Goal: Transaction & Acquisition: Purchase product/service

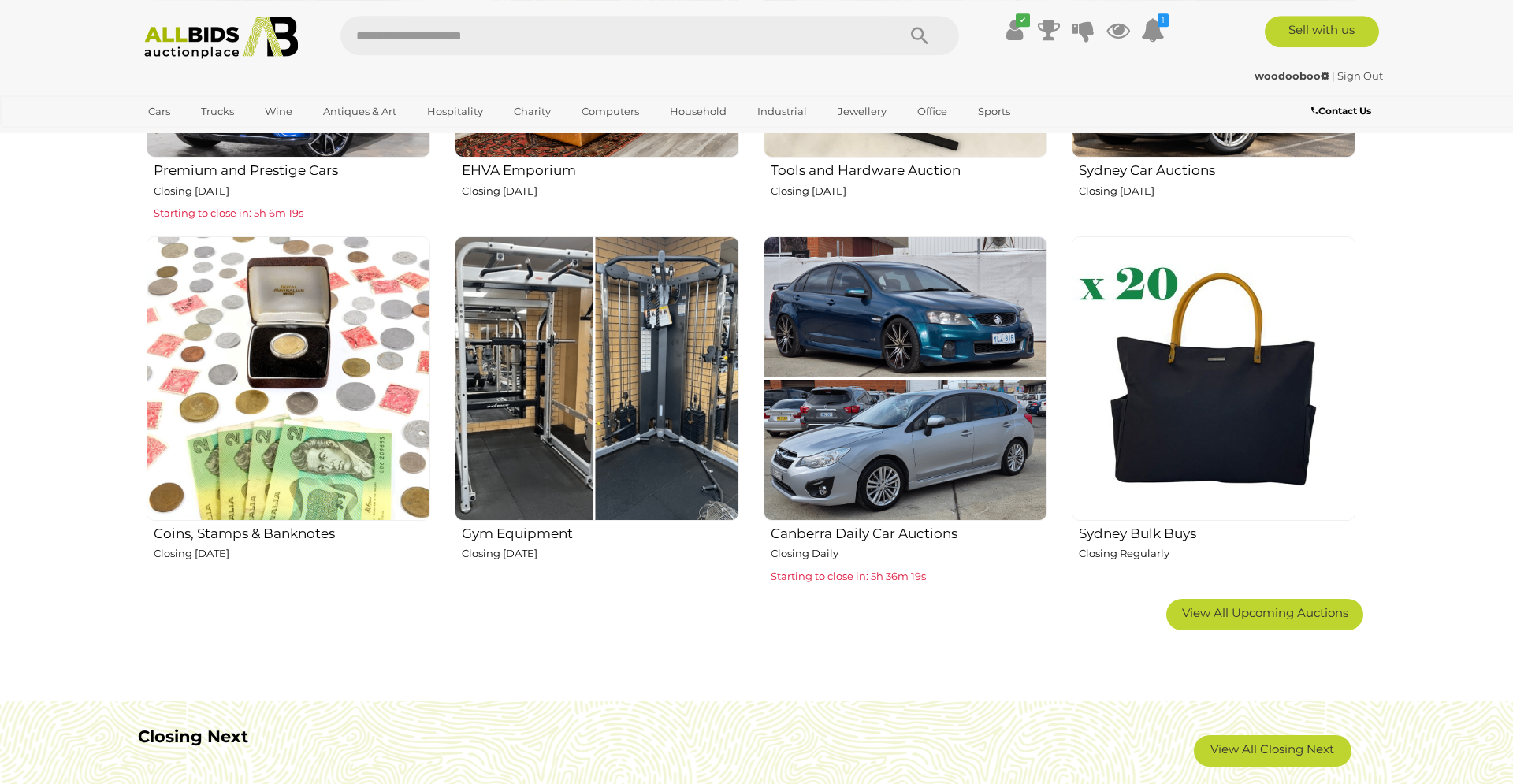
scroll to position [884, 0]
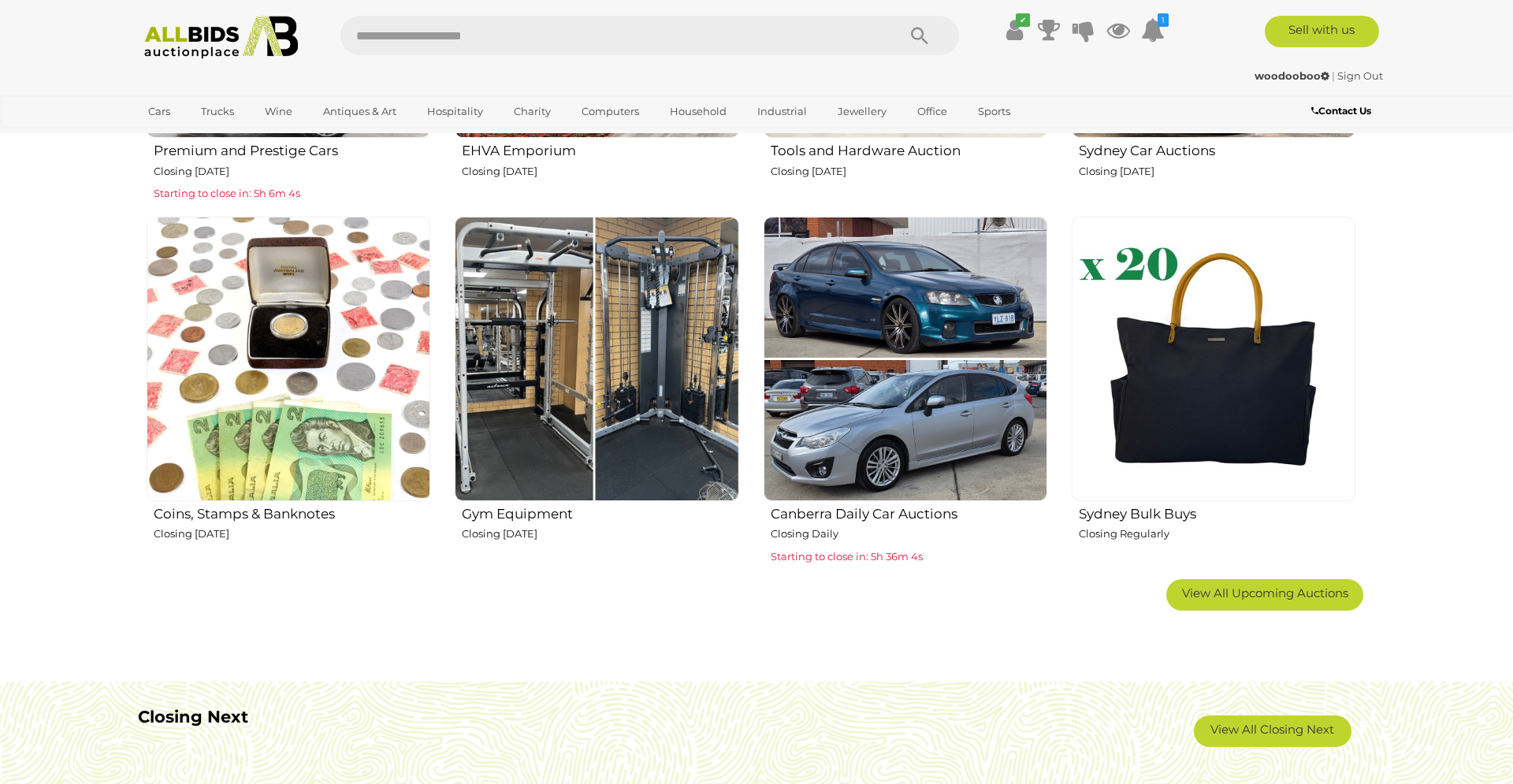
click at [1217, 391] on img at bounding box center [1214, 358] width 284 height 284
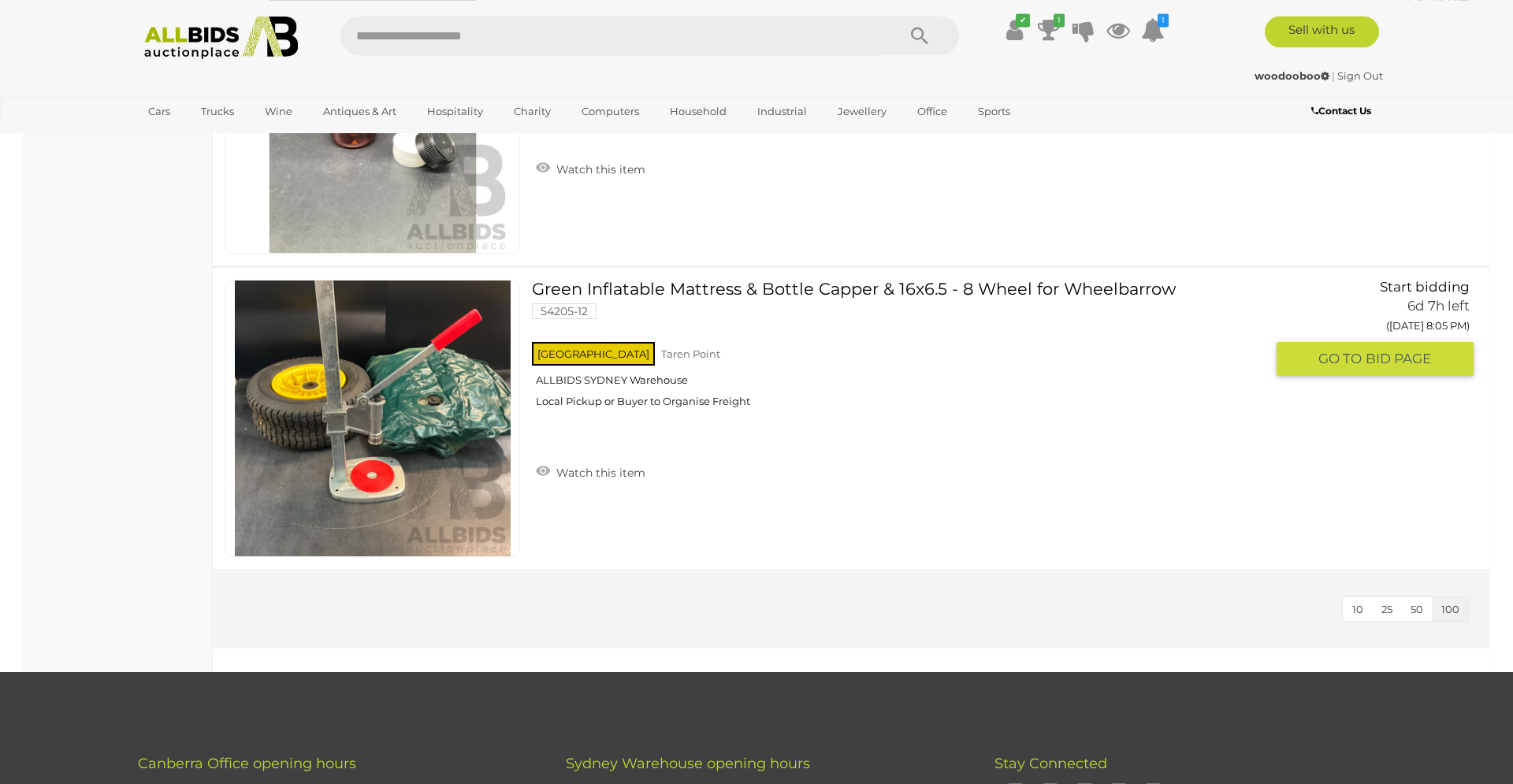
scroll to position [8118, 0]
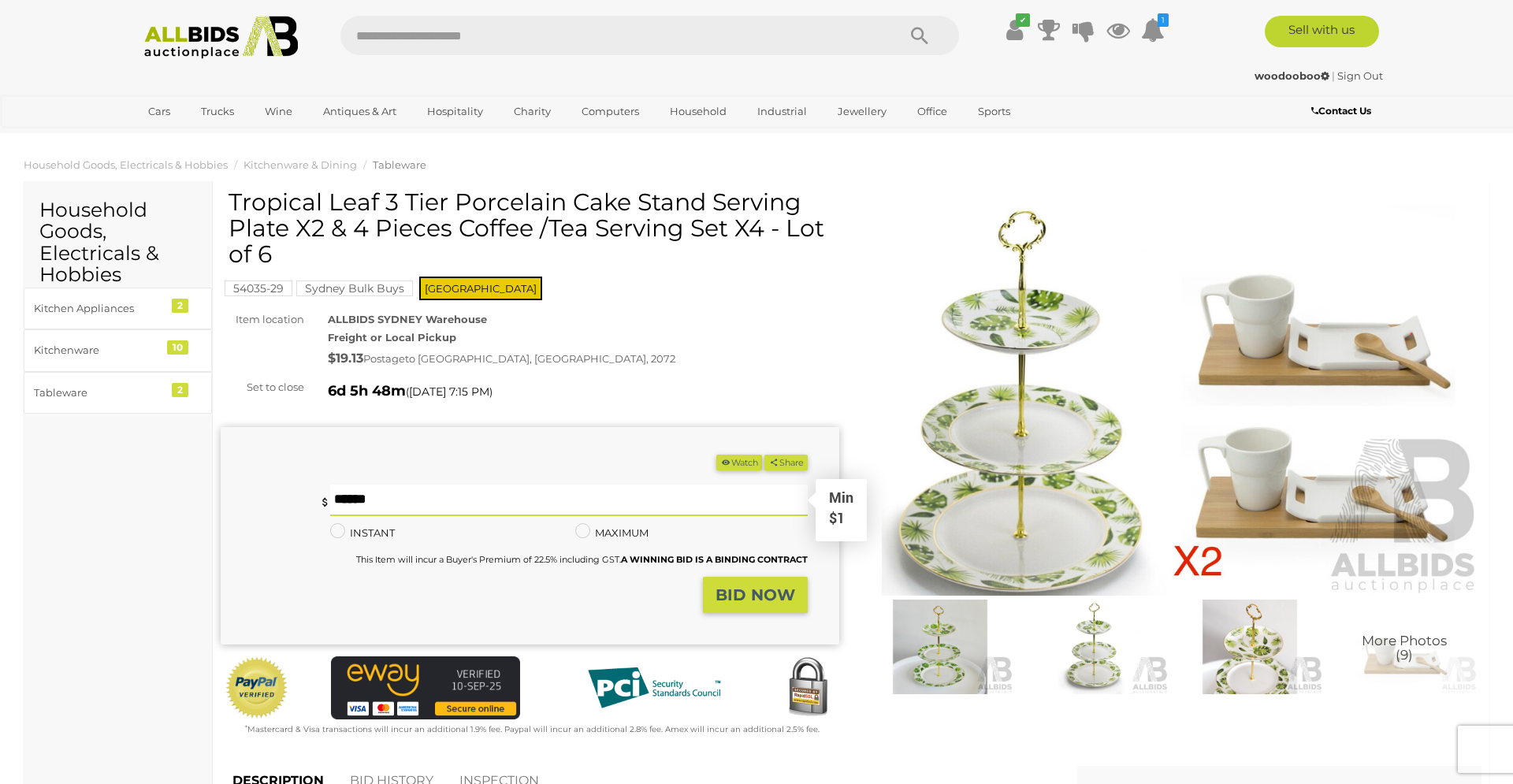
click at [371, 499] on input "text" at bounding box center [569, 500] width 478 height 31
type input "**"
click at [764, 454] on button "Share" at bounding box center [786, 462] width 43 height 16
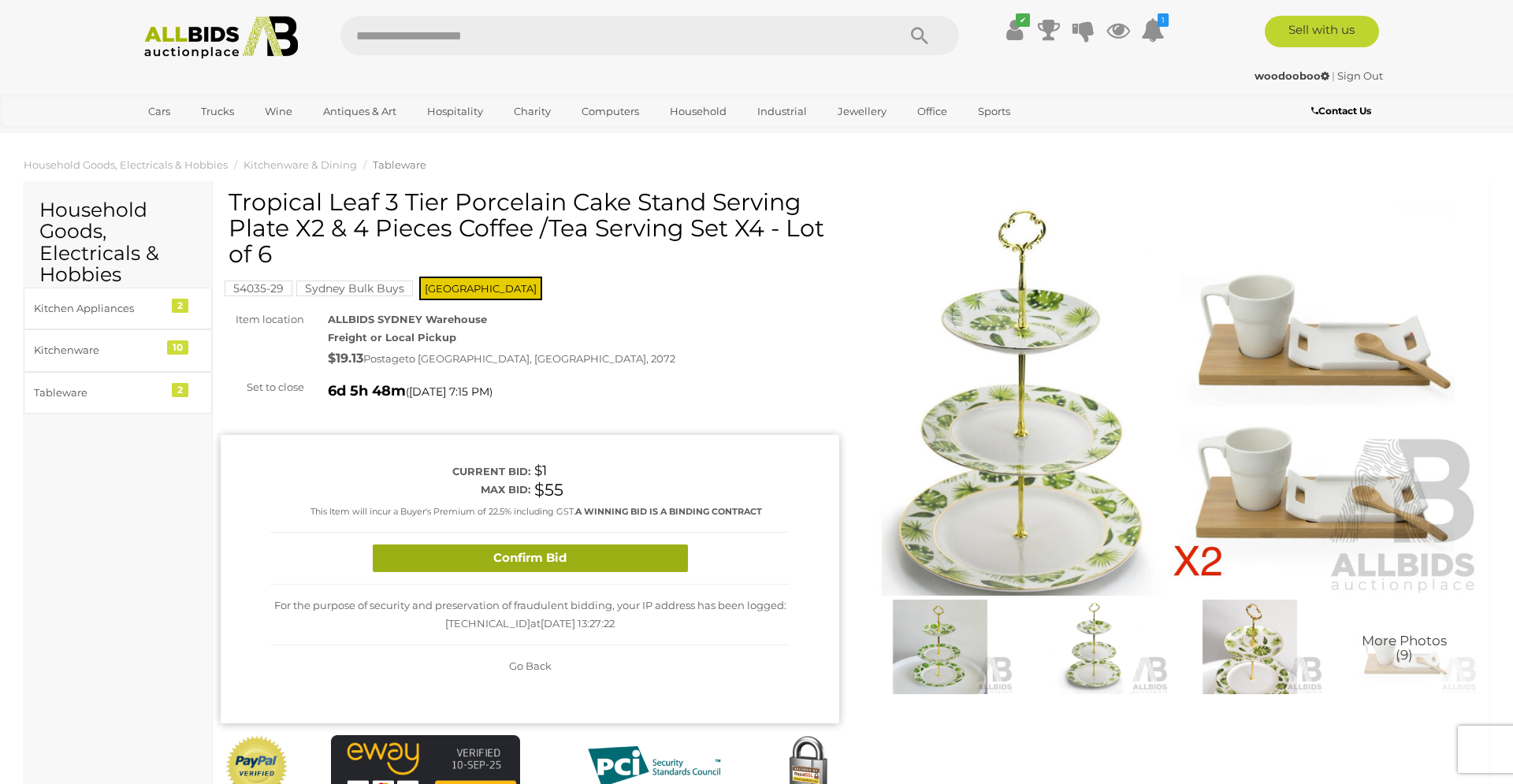
click at [588, 559] on button "Confirm Bid" at bounding box center [530, 559] width 315 height 28
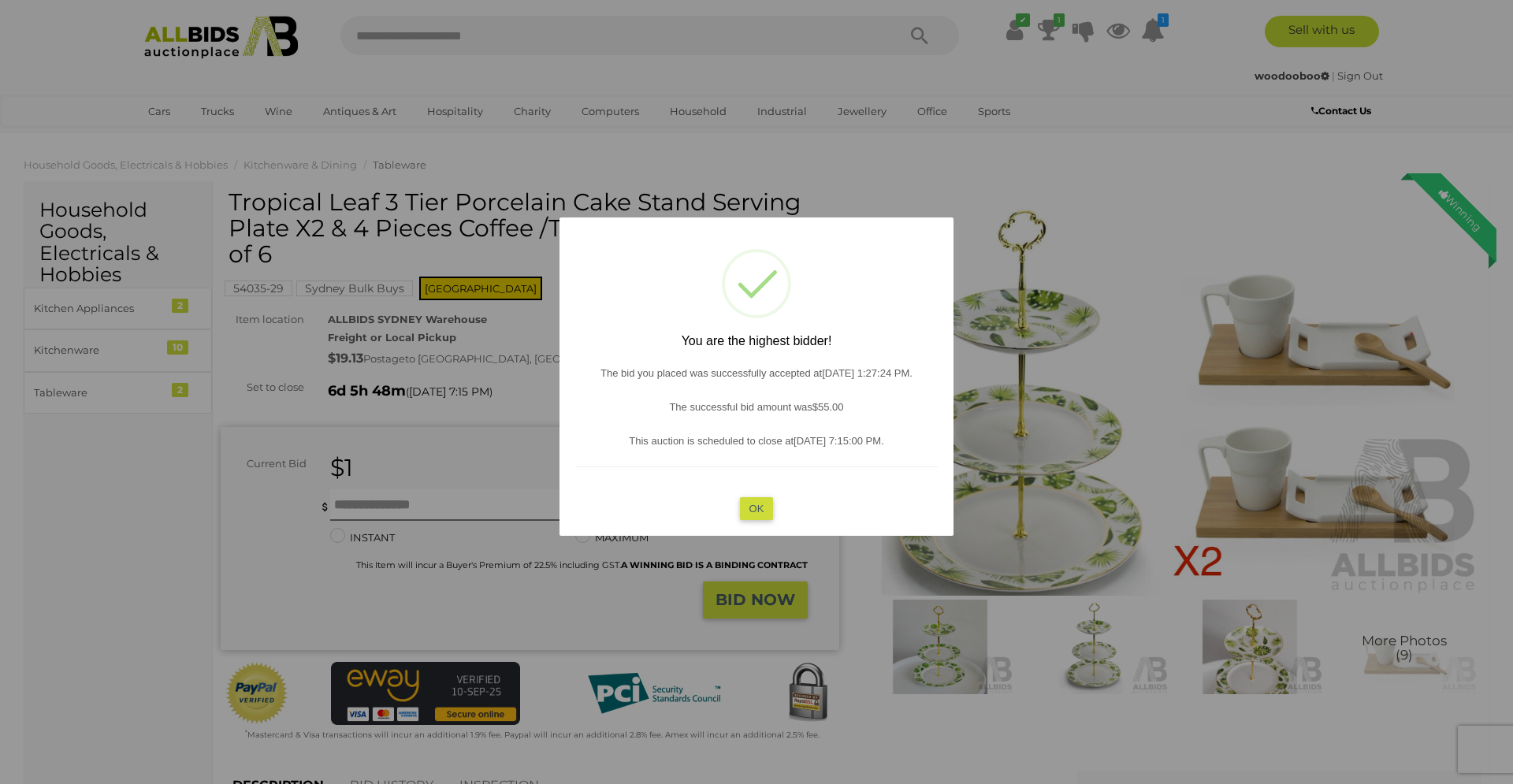
click at [752, 509] on button "OK" at bounding box center [756, 507] width 34 height 23
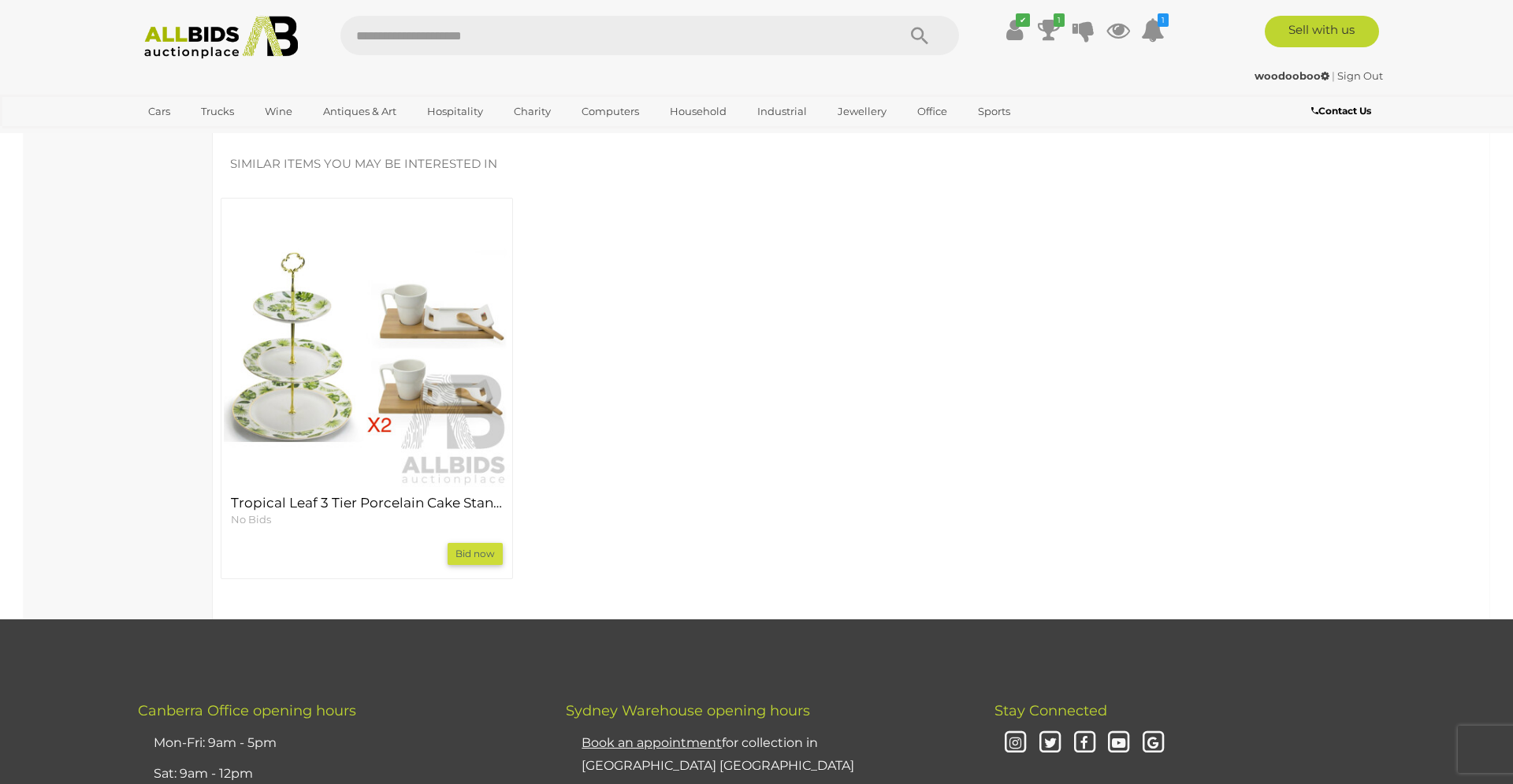
scroll to position [723, 0]
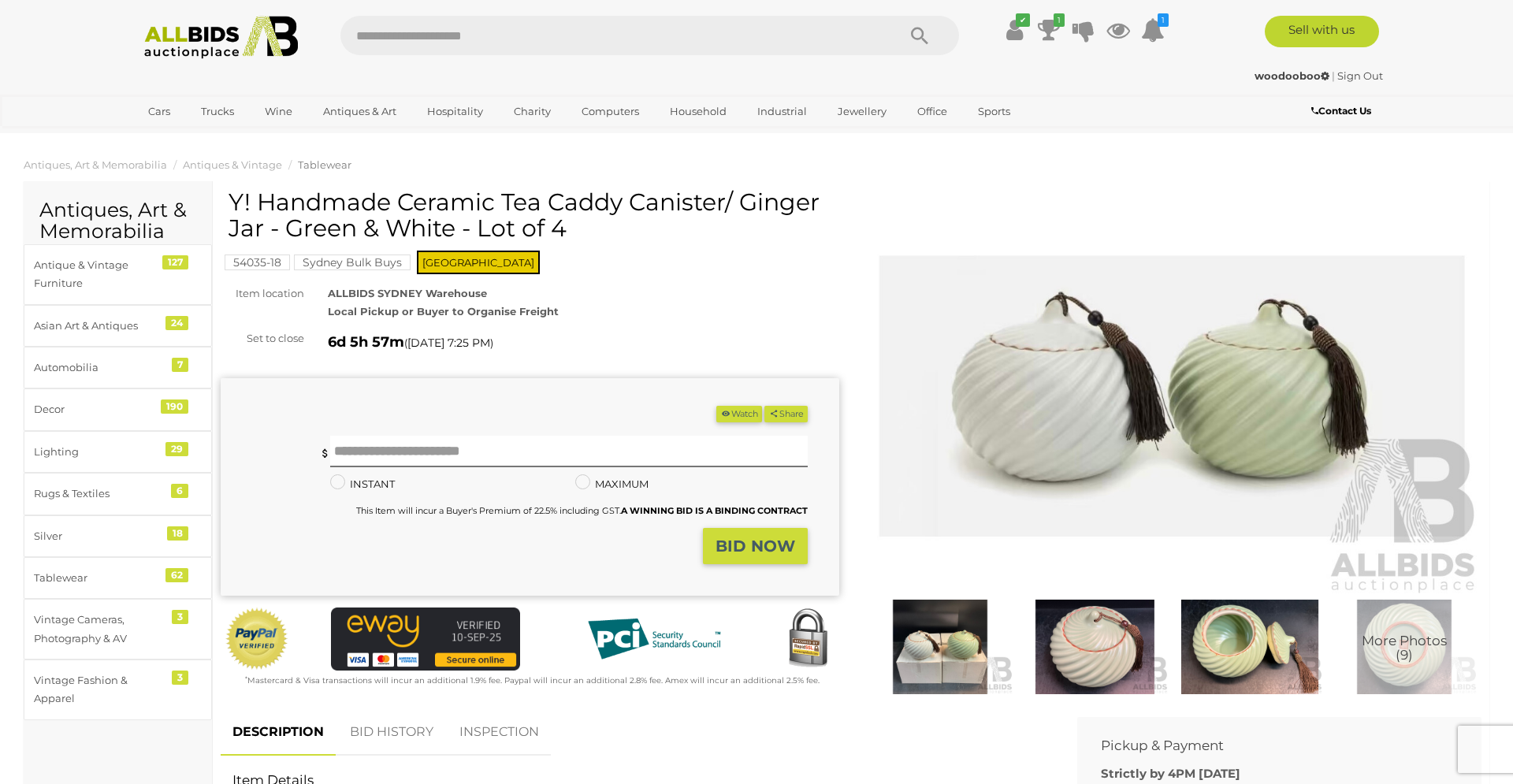
click at [961, 660] on img at bounding box center [940, 646] width 147 height 95
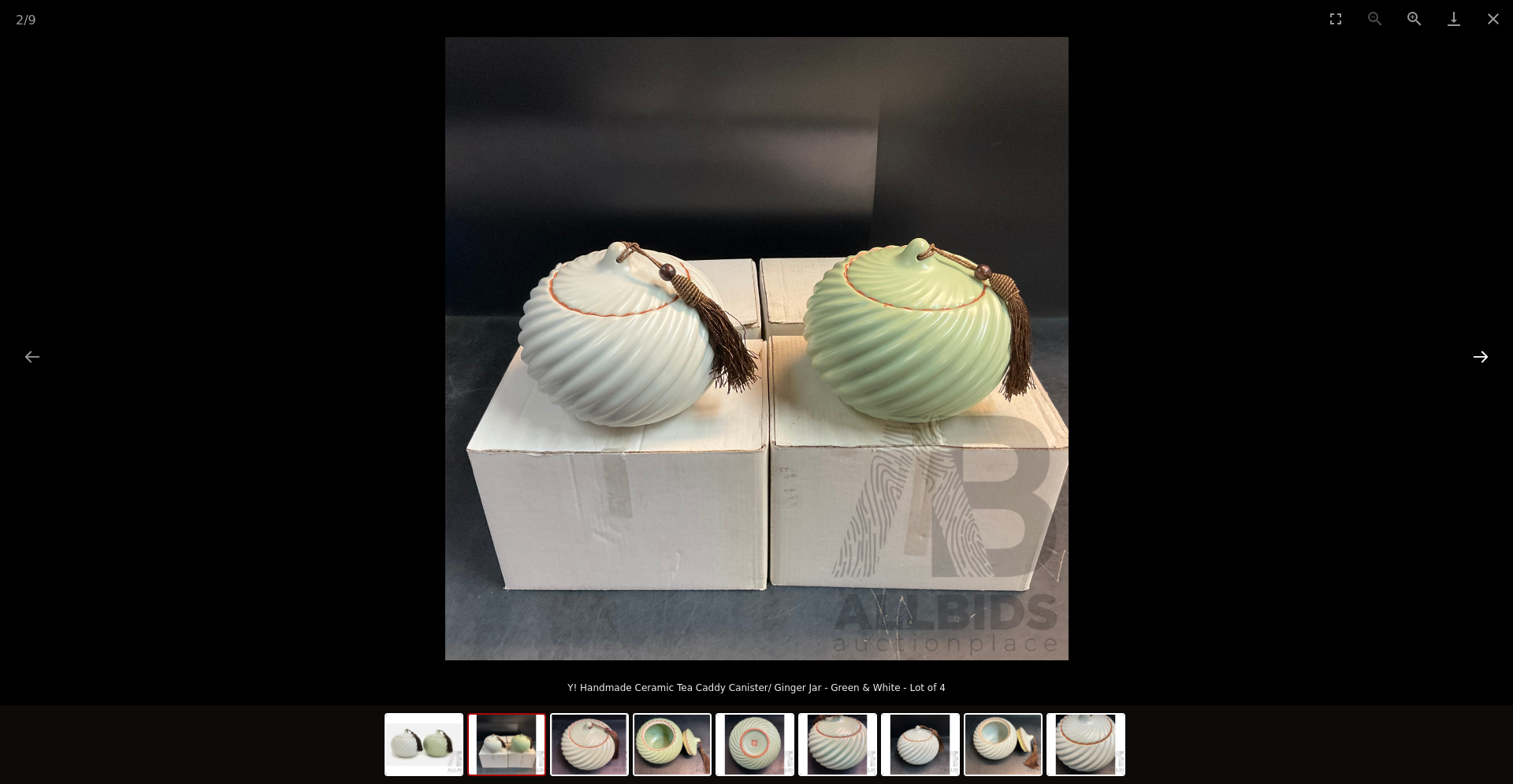
click at [1484, 356] on button "Next slide" at bounding box center [1481, 356] width 33 height 30
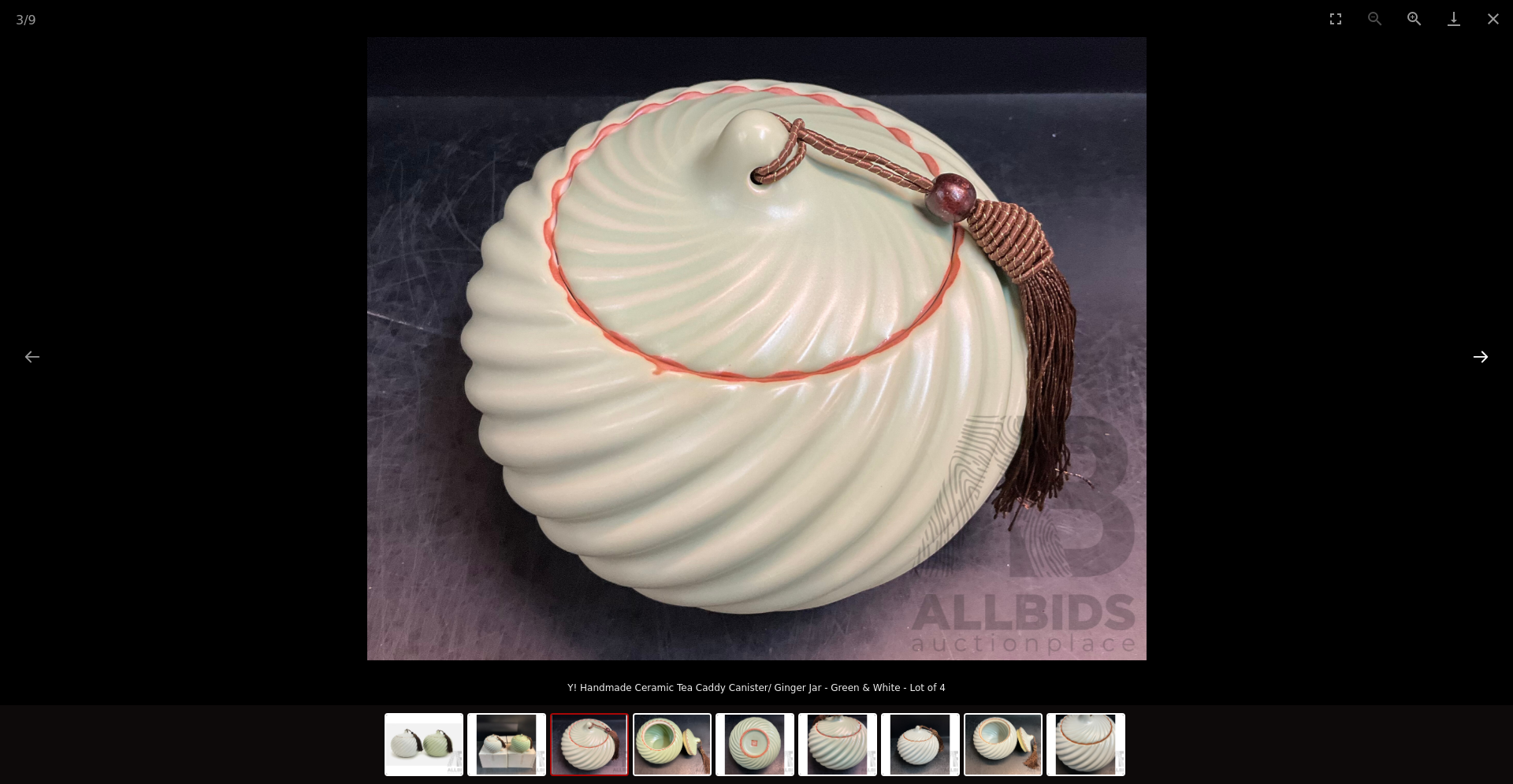
click at [1484, 356] on button "Next slide" at bounding box center [1481, 356] width 33 height 30
